Goal: Book appointment/travel/reservation

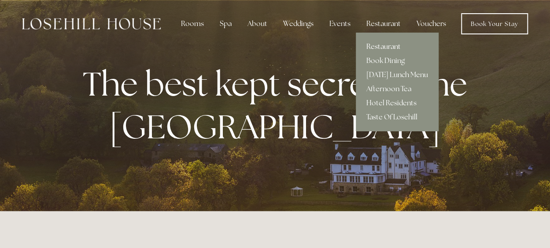
click at [385, 46] on link "Restaurant" at bounding box center [397, 47] width 83 height 14
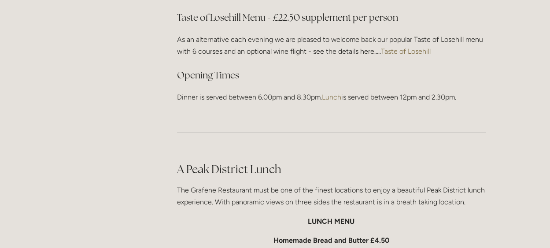
scroll to position [1263, 0]
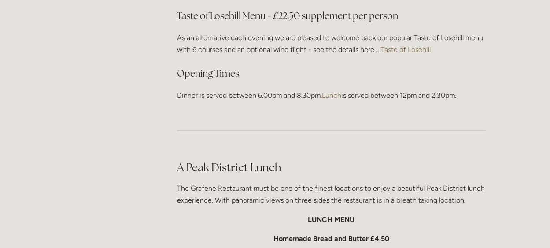
click at [413, 48] on link "Taste of Losehill" at bounding box center [406, 49] width 50 height 8
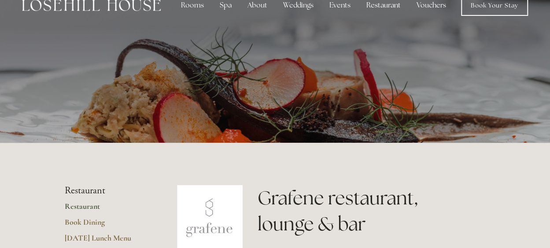
scroll to position [0, 0]
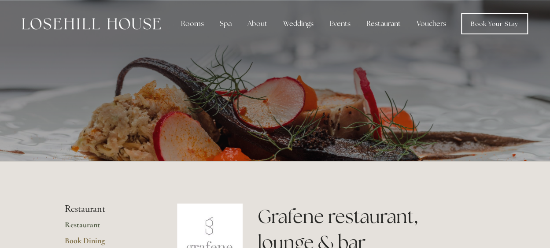
click at [85, 22] on img at bounding box center [91, 23] width 139 height 11
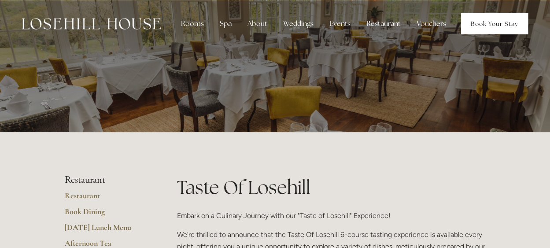
click at [484, 21] on link "Book Your Stay" at bounding box center [494, 23] width 67 height 21
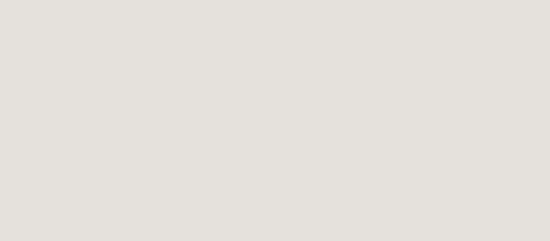
scroll to position [1143, 0]
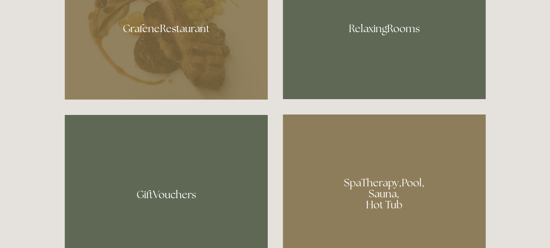
scroll to position [497, 0]
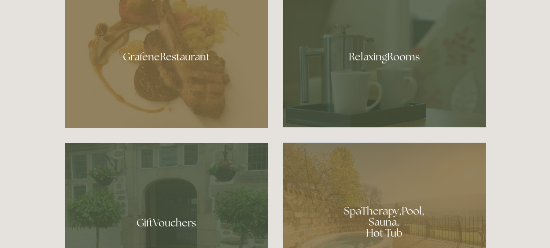
click at [380, 59] on div at bounding box center [384, 53] width 203 height 148
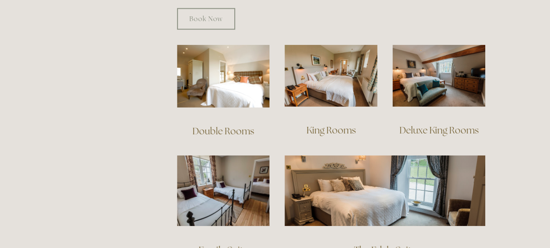
scroll to position [567, 0]
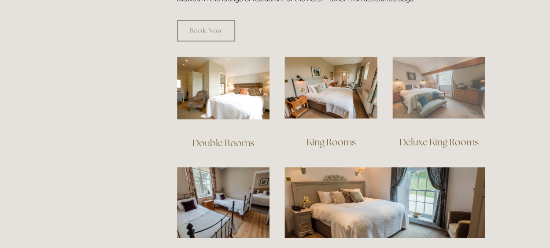
click at [446, 68] on img at bounding box center [438, 87] width 93 height 62
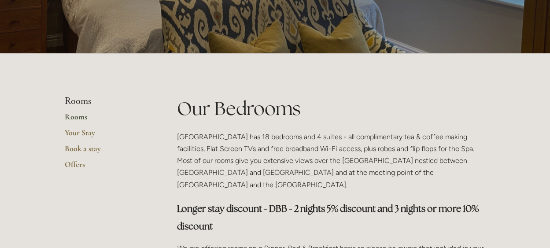
scroll to position [0, 0]
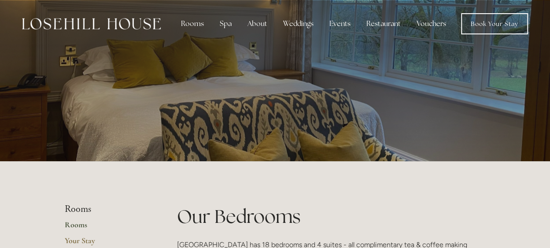
click at [107, 20] on img at bounding box center [91, 23] width 139 height 11
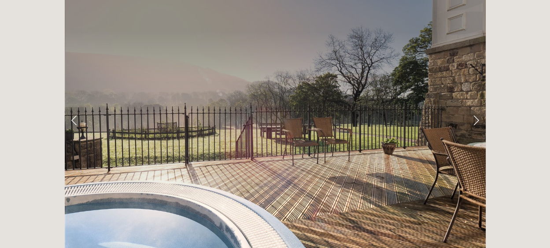
scroll to position [1421, 0]
click at [476, 107] on link "Next Slide" at bounding box center [475, 120] width 19 height 26
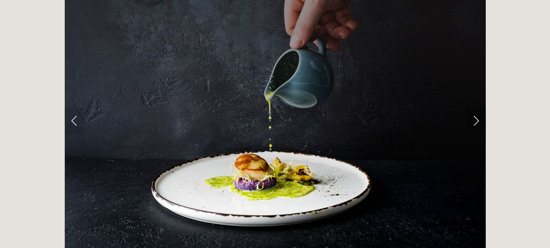
click at [476, 107] on link "Next Slide" at bounding box center [475, 120] width 19 height 26
click at [475, 107] on link "Next Slide" at bounding box center [475, 120] width 19 height 26
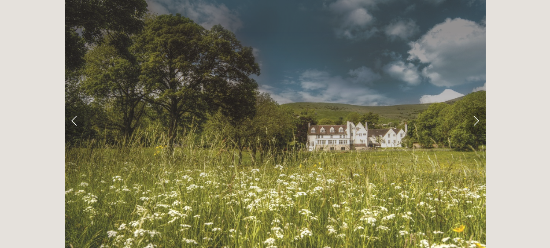
click at [475, 107] on link "Next Slide" at bounding box center [475, 120] width 19 height 26
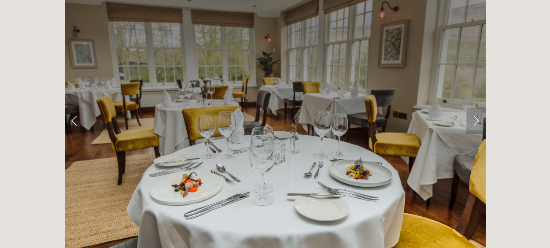
click at [475, 107] on link "Next Slide" at bounding box center [475, 120] width 19 height 26
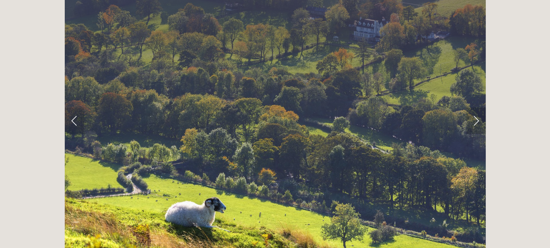
click at [475, 107] on link "Next Slide" at bounding box center [475, 120] width 19 height 26
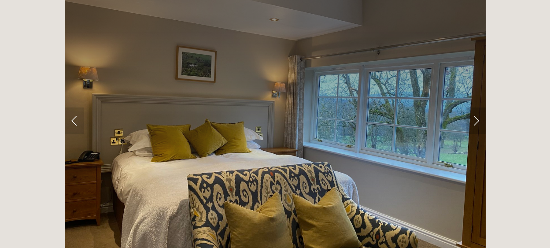
click at [475, 107] on link "Next Slide" at bounding box center [475, 120] width 19 height 26
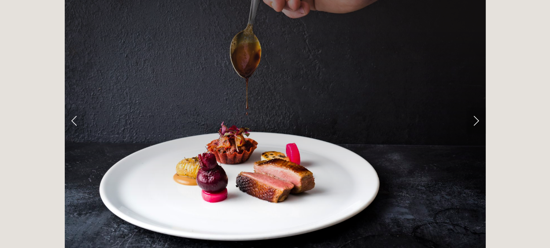
click at [475, 107] on link "Next Slide" at bounding box center [475, 120] width 19 height 26
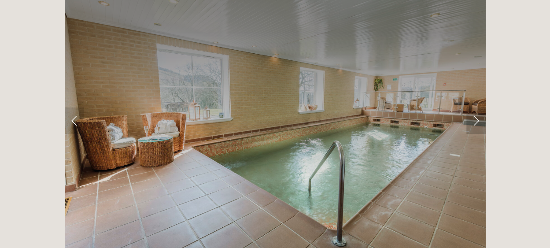
click at [475, 107] on link "Next Slide" at bounding box center [475, 120] width 19 height 26
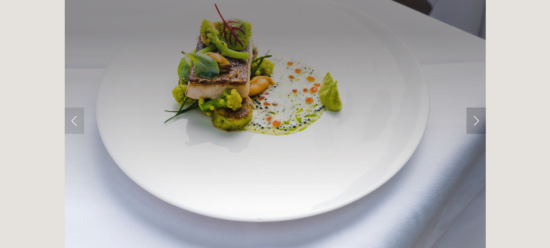
click at [475, 107] on link "Next Slide" at bounding box center [475, 120] width 19 height 26
click at [469, 107] on link "Next Slide" at bounding box center [475, 120] width 19 height 26
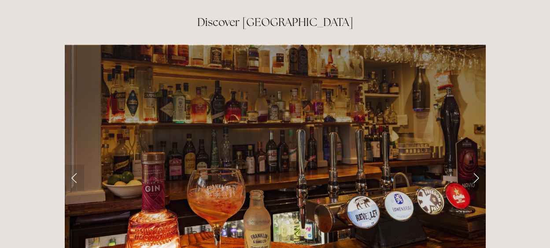
scroll to position [1362, 0]
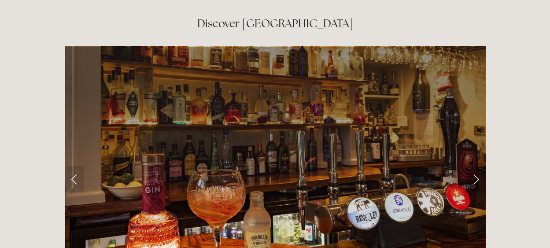
click at [478, 166] on link "Next Slide" at bounding box center [475, 179] width 19 height 26
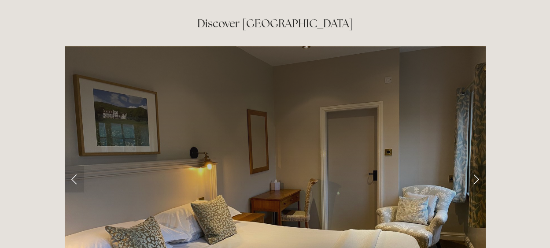
click at [478, 166] on link "Next Slide" at bounding box center [475, 179] width 19 height 26
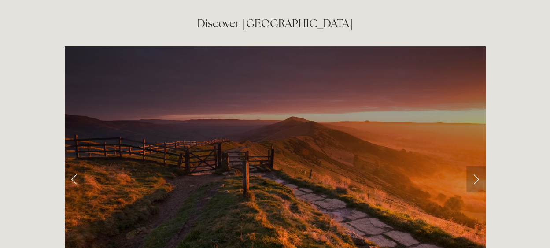
click at [478, 166] on link "Next Slide" at bounding box center [475, 179] width 19 height 26
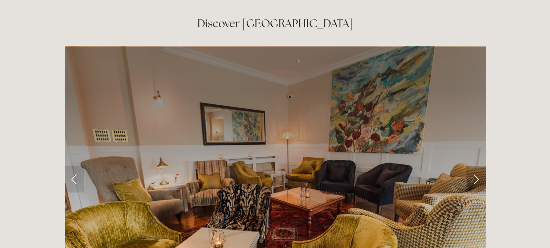
click at [478, 166] on link "Next Slide" at bounding box center [475, 179] width 19 height 26
click at [479, 166] on link "Next Slide" at bounding box center [475, 179] width 19 height 26
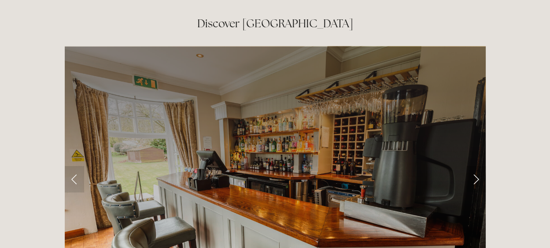
click at [479, 166] on link "Next Slide" at bounding box center [475, 179] width 19 height 26
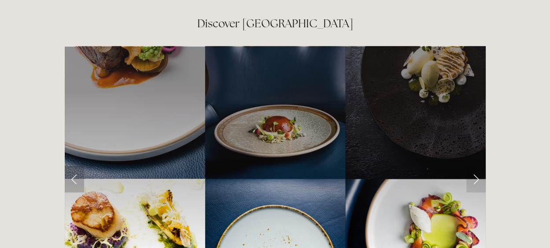
click at [71, 166] on link "Previous Slide" at bounding box center [74, 179] width 19 height 26
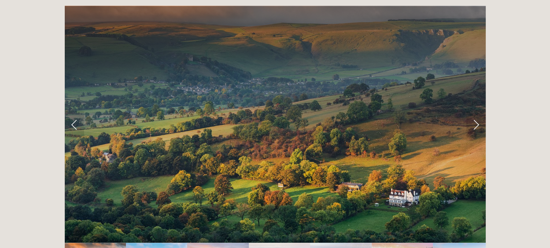
scroll to position [1724, 0]
click at [481, 110] on link "Next Slide" at bounding box center [475, 123] width 19 height 26
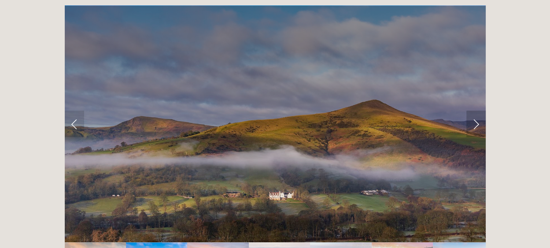
click at [471, 110] on link "Next Slide" at bounding box center [475, 123] width 19 height 26
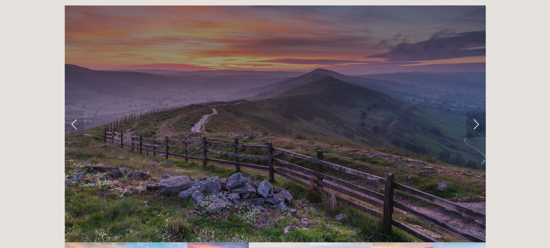
click at [471, 110] on link "Next Slide" at bounding box center [475, 123] width 19 height 26
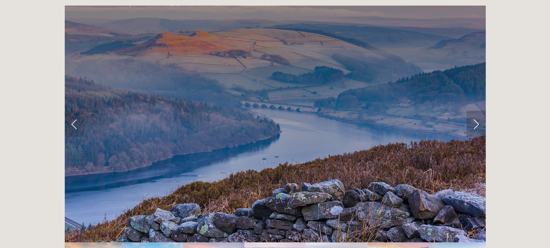
click at [471, 110] on link "Next Slide" at bounding box center [475, 123] width 19 height 26
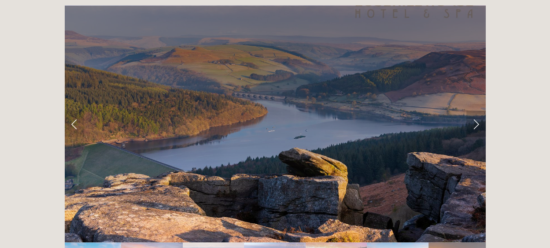
click at [471, 110] on link "Next Slide" at bounding box center [475, 123] width 19 height 26
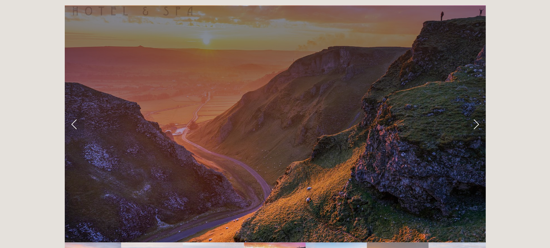
click at [471, 110] on link "Next Slide" at bounding box center [475, 123] width 19 height 26
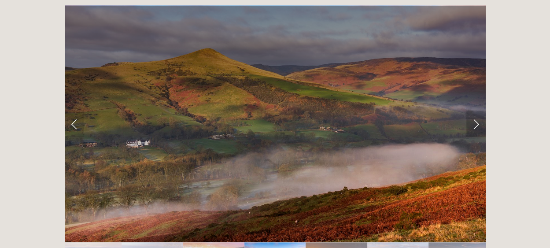
click at [471, 110] on link "Next Slide" at bounding box center [475, 123] width 19 height 26
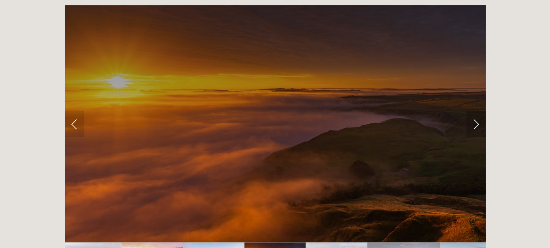
click at [471, 110] on link "Next Slide" at bounding box center [475, 123] width 19 height 26
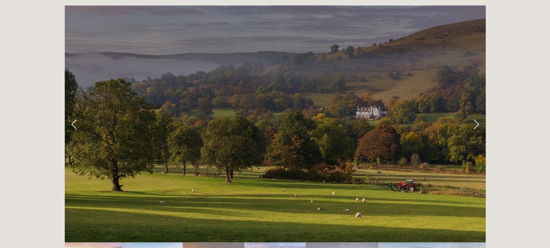
click at [471, 110] on link "Next Slide" at bounding box center [475, 123] width 19 height 26
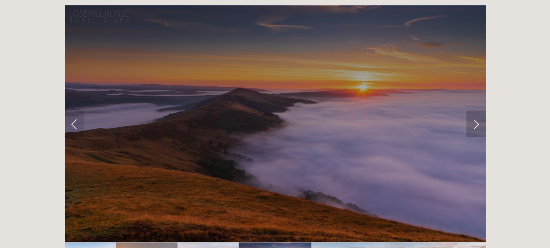
click at [471, 110] on link "Next Slide" at bounding box center [475, 123] width 19 height 26
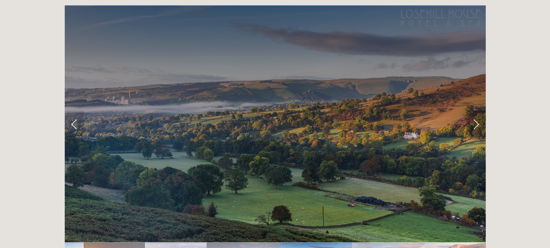
click at [471, 110] on link "Next Slide" at bounding box center [475, 123] width 19 height 26
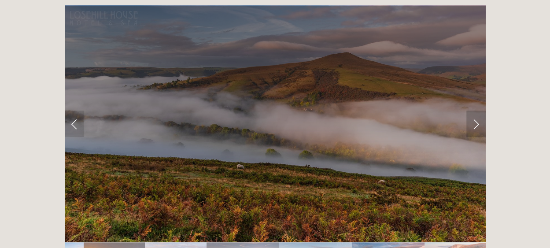
click at [471, 110] on link "Next Slide" at bounding box center [475, 123] width 19 height 26
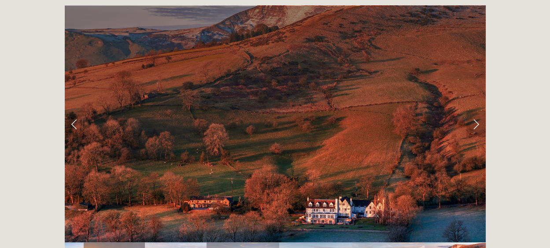
click at [471, 110] on link "Next Slide" at bounding box center [475, 123] width 19 height 26
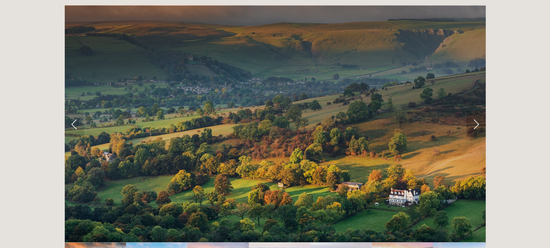
click at [471, 110] on link "Next Slide" at bounding box center [475, 123] width 19 height 26
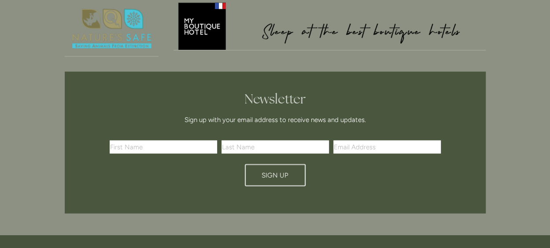
scroll to position [2643, 0]
